Goal: Check status: Check status

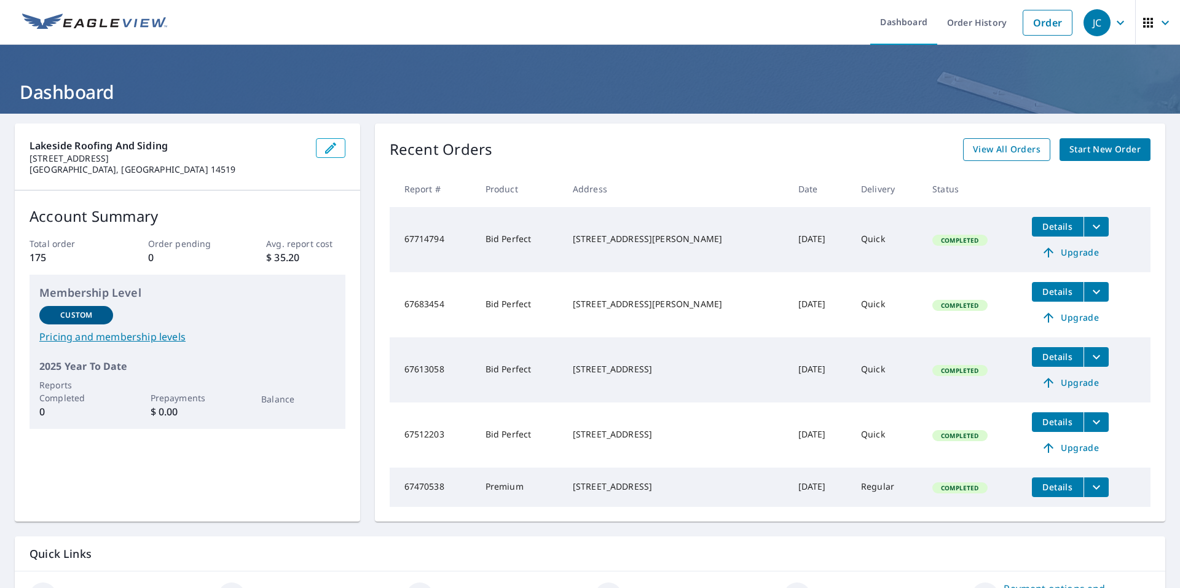
click at [979, 150] on span "View All Orders" at bounding box center [1007, 149] width 68 height 15
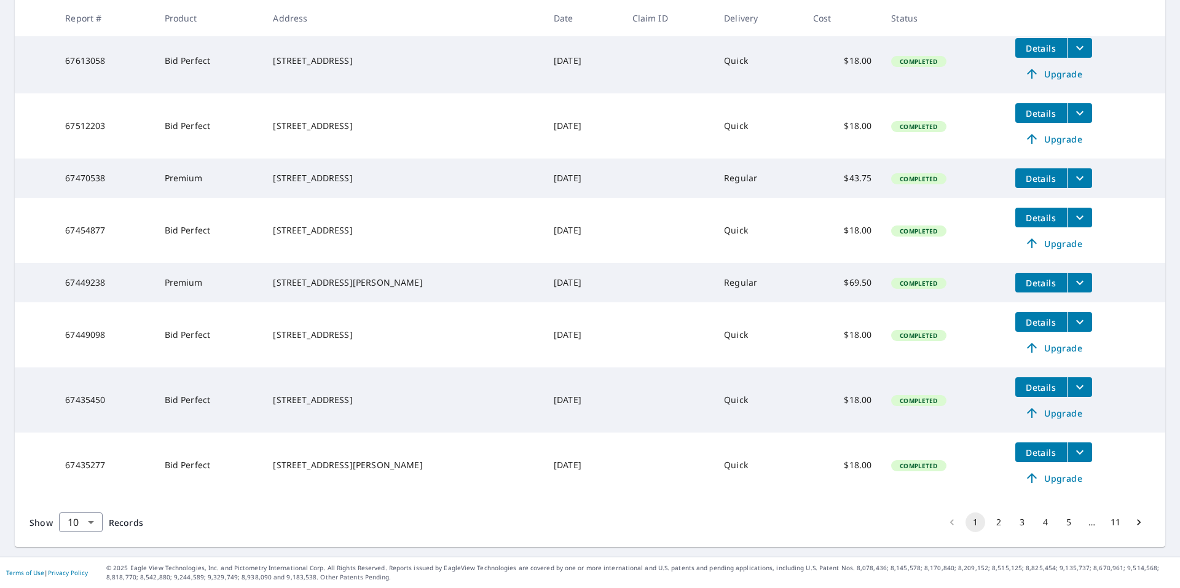
scroll to position [384, 0]
click at [992, 519] on button "2" at bounding box center [999, 522] width 20 height 20
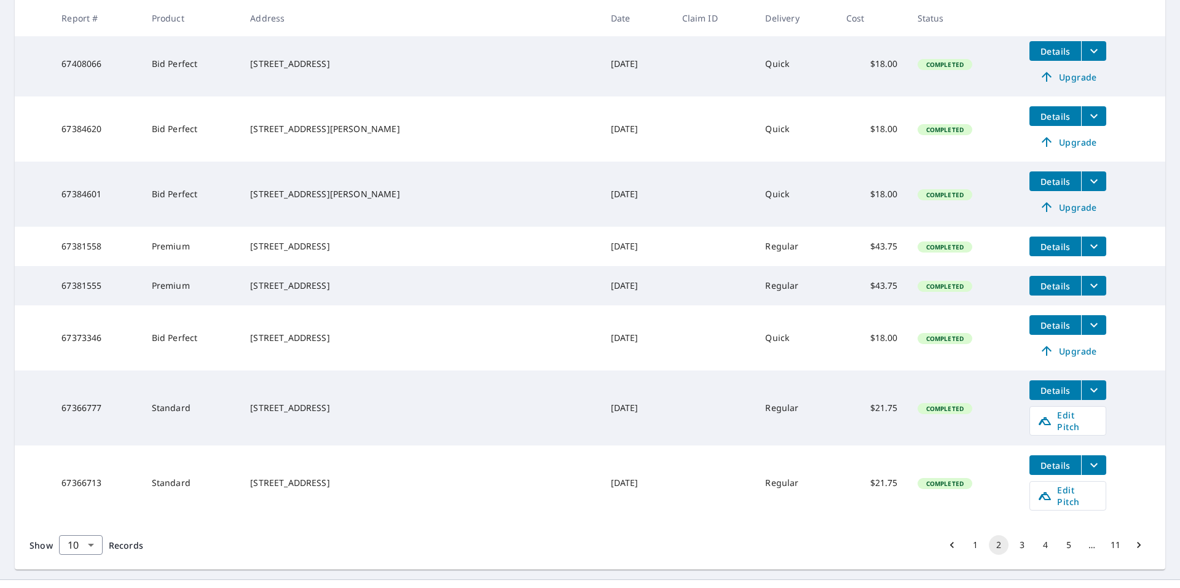
scroll to position [366, 0]
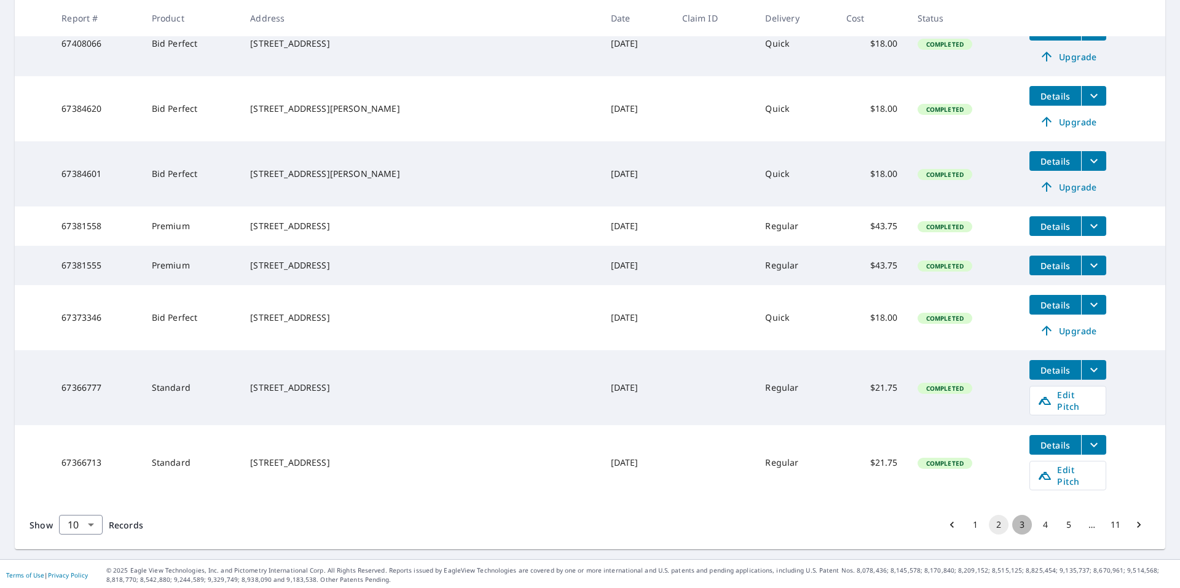
click at [1013, 528] on button "3" at bounding box center [1022, 525] width 20 height 20
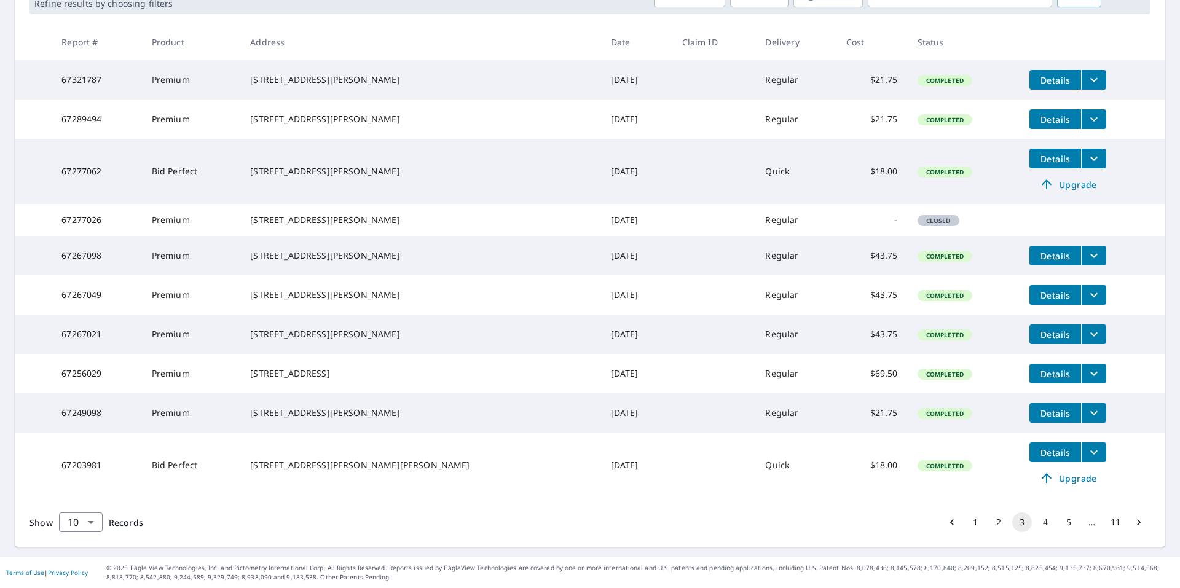
scroll to position [259, 0]
click at [1109, 521] on button "11" at bounding box center [1115, 522] width 20 height 20
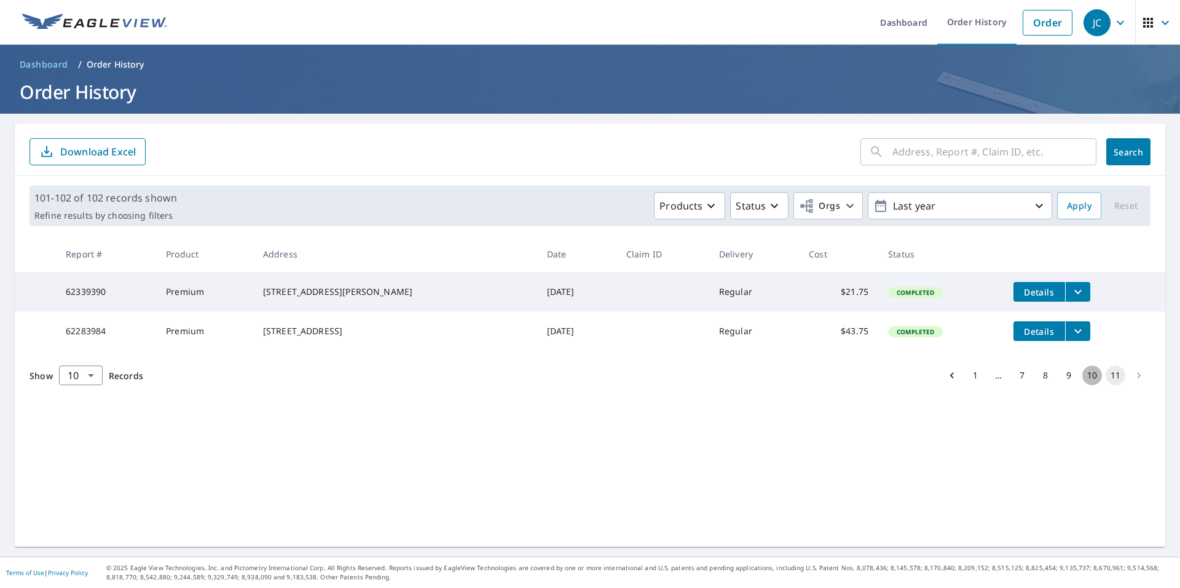
click at [1082, 385] on button "10" at bounding box center [1092, 376] width 20 height 20
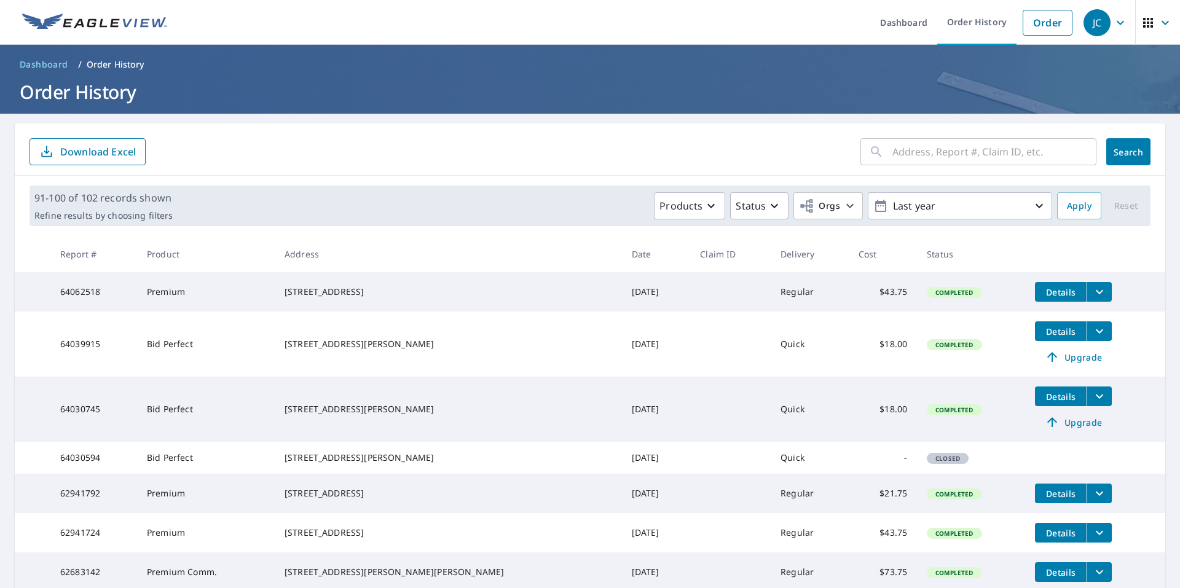
click at [949, 160] on input "text" at bounding box center [994, 152] width 204 height 34
type input "1001 la"
click button "Search" at bounding box center [1128, 151] width 44 height 27
